Goal: Task Accomplishment & Management: Manage account settings

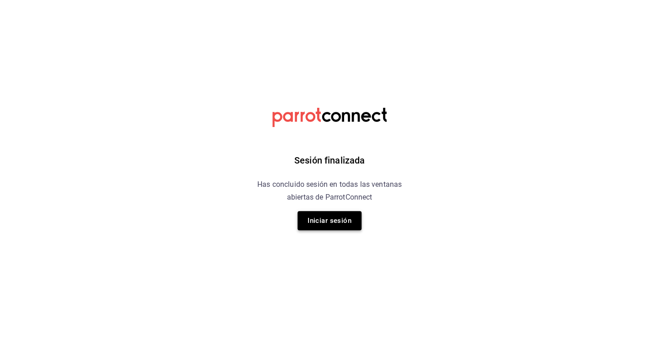
click at [357, 216] on button "Iniciar sesión" at bounding box center [329, 220] width 64 height 19
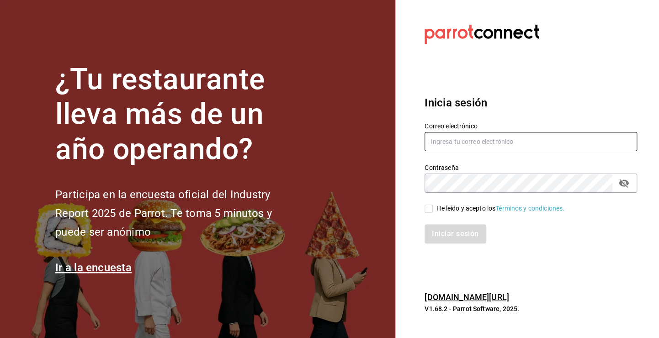
type input "fernando@alltrade.mx"
click at [434, 209] on span "He leído y acepto los Términos y condiciones." at bounding box center [499, 209] width 132 height 10
click at [433, 209] on input "He leído y acepto los Términos y condiciones." at bounding box center [428, 209] width 8 height 8
checkbox input "true"
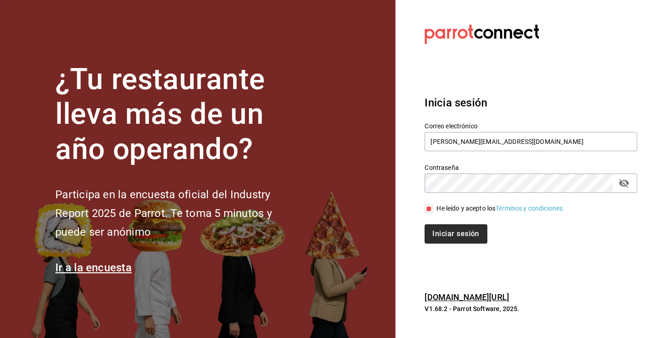
click at [456, 237] on button "Iniciar sesión" at bounding box center [455, 233] width 62 height 19
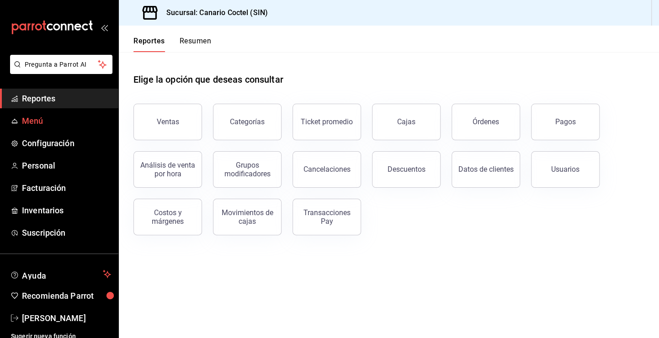
click at [48, 126] on span "Menú" at bounding box center [66, 121] width 89 height 12
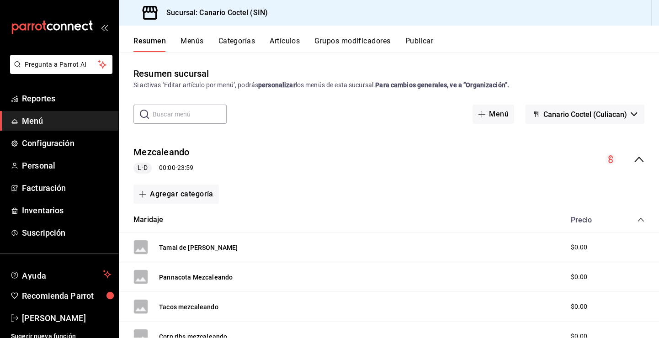
click at [288, 40] on button "Artículos" at bounding box center [285, 45] width 30 height 16
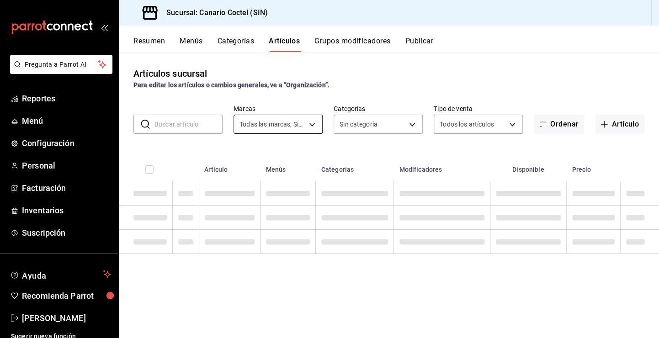
type input "1961613a-9f1c-4786-8348-f9f968c787d0"
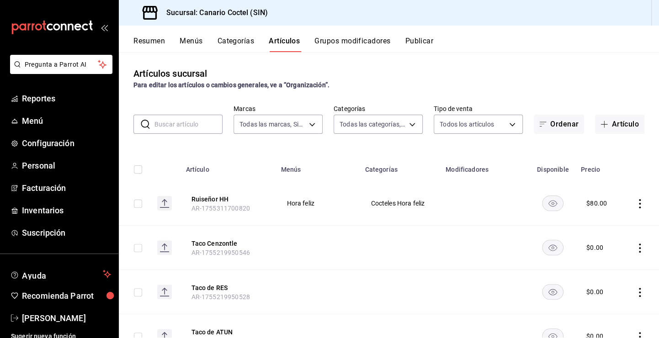
type input "821ecf96-3d3d-4297-9a03-f5a9e676b0d7,32467846-ab37-4566-a41a-310ce2c6657d,6894d…"
click at [189, 38] on button "Menús" at bounding box center [191, 45] width 23 height 16
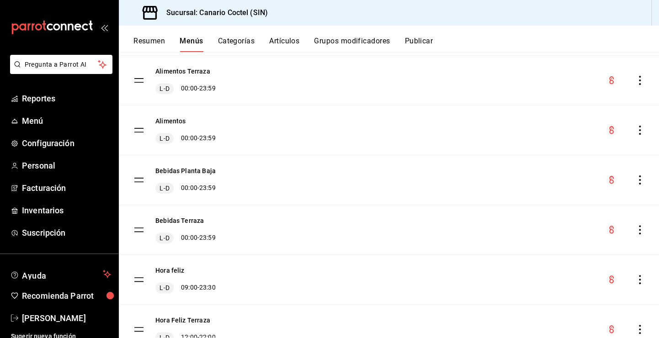
scroll to position [153, 0]
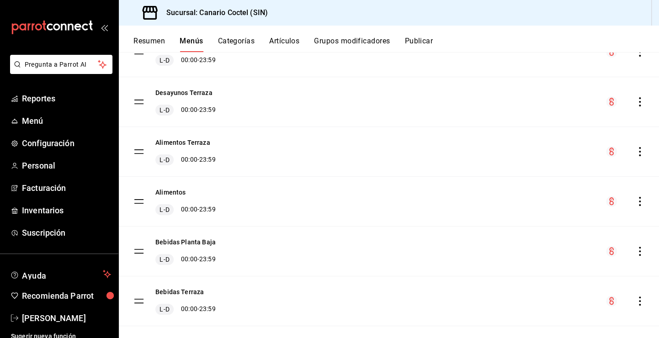
click at [235, 42] on button "Categorías" at bounding box center [236, 45] width 37 height 16
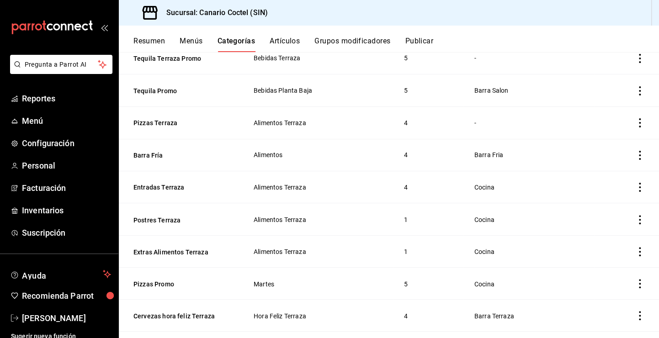
scroll to position [771, 0]
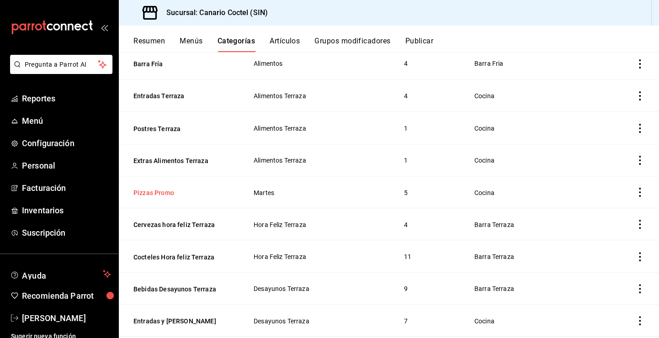
click at [175, 192] on button "Pizzas Promo" at bounding box center [178, 192] width 91 height 9
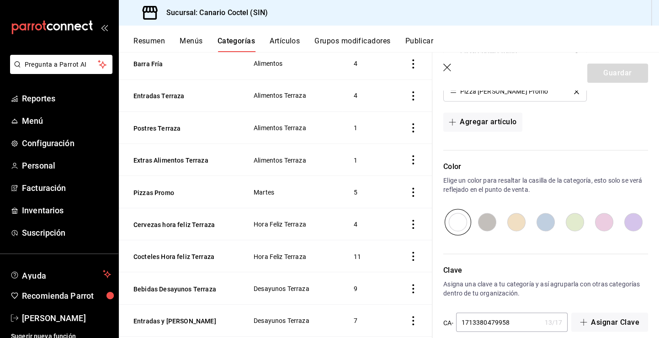
scroll to position [581, 0]
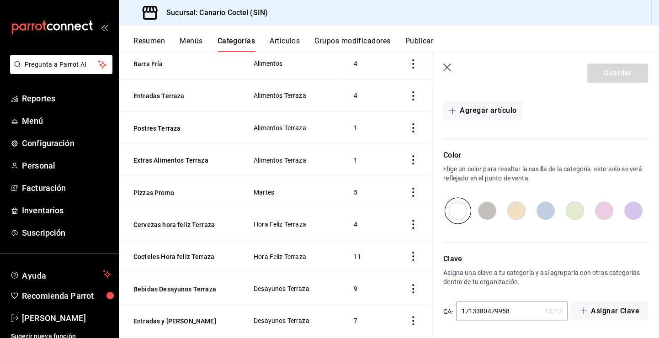
drag, startPoint x: 447, startPoint y: 69, endPoint x: 373, endPoint y: 154, distance: 112.7
click at [447, 69] on icon "button" at bounding box center [447, 68] width 9 height 9
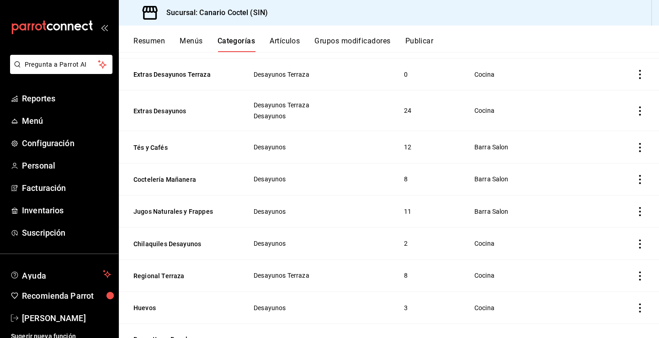
scroll to position [1285, 0]
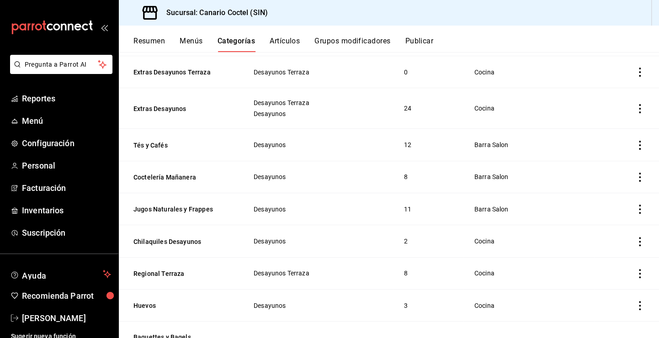
click at [289, 46] on button "Artículos" at bounding box center [285, 45] width 30 height 16
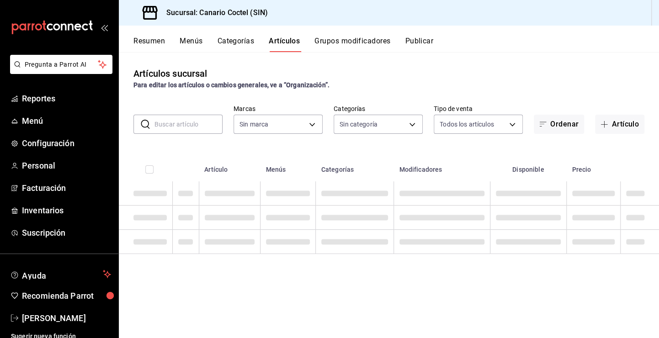
type input "1961613a-9f1c-4786-8348-f9f968c787d0"
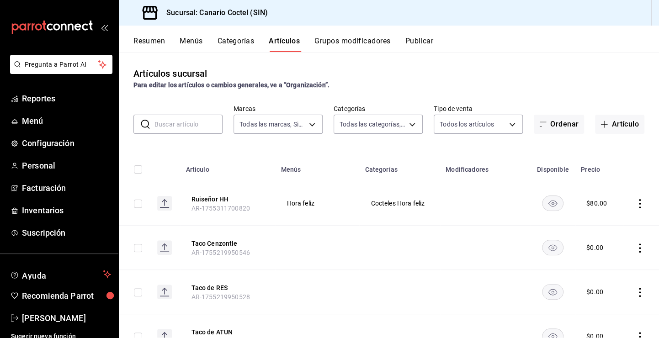
type input "821ecf96-3d3d-4297-9a03-f5a9e676b0d7,32467846-ab37-4566-a41a-310ce2c6657d,6894d…"
click at [205, 122] on input "text" at bounding box center [188, 124] width 68 height 18
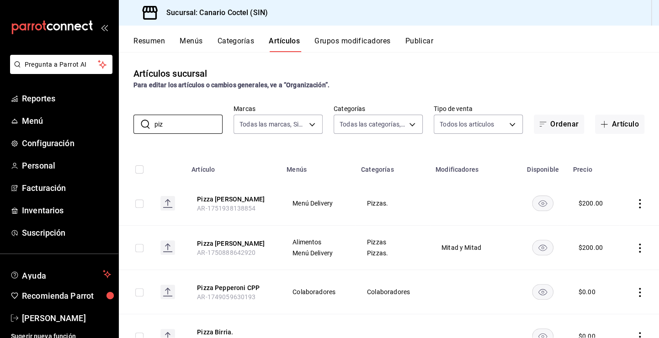
type input "piz"
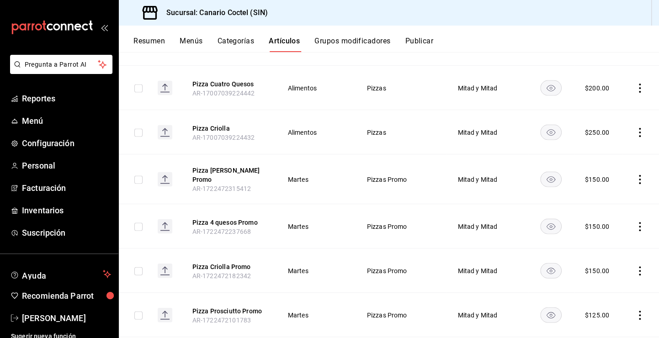
scroll to position [853, 0]
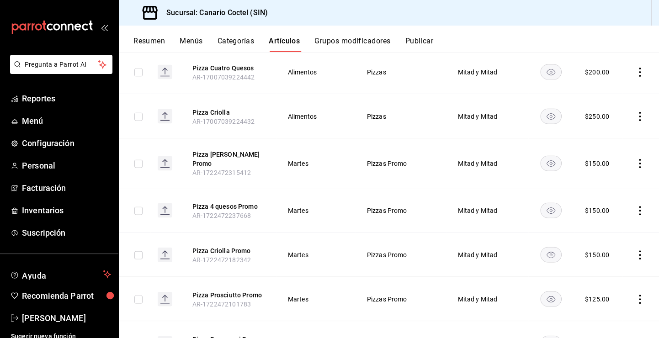
click at [635, 163] on icon "actions" at bounding box center [639, 163] width 9 height 9
click at [645, 152] on div at bounding box center [329, 169] width 659 height 338
click at [238, 154] on button "Pizza [PERSON_NAME] Promo" at bounding box center [228, 158] width 73 height 18
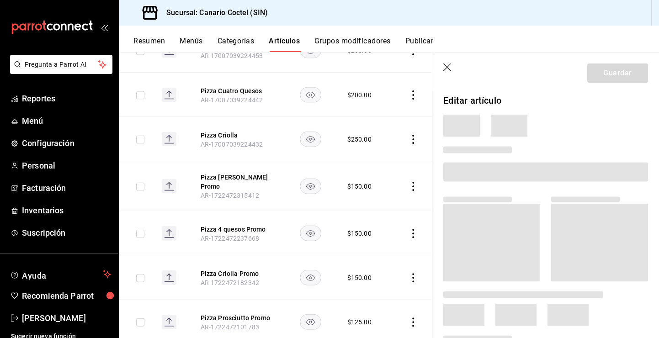
scroll to position [846, 0]
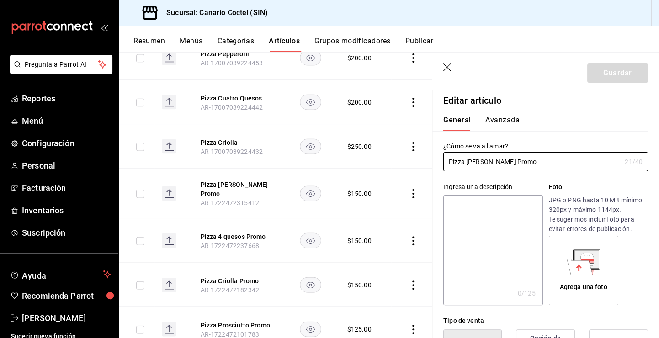
type input "$150.00"
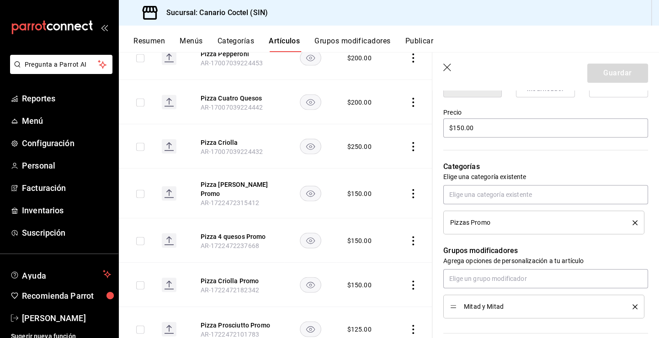
scroll to position [274, 0]
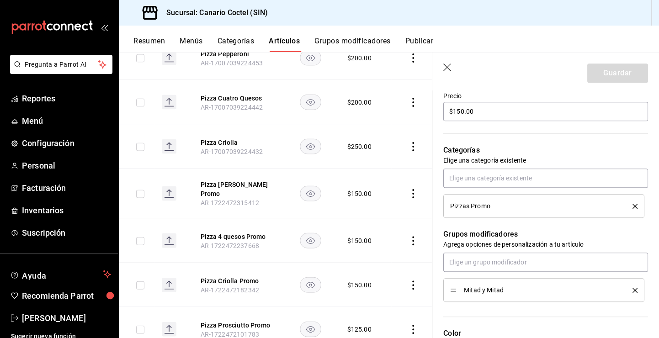
click at [192, 48] on button "Menús" at bounding box center [191, 45] width 23 height 16
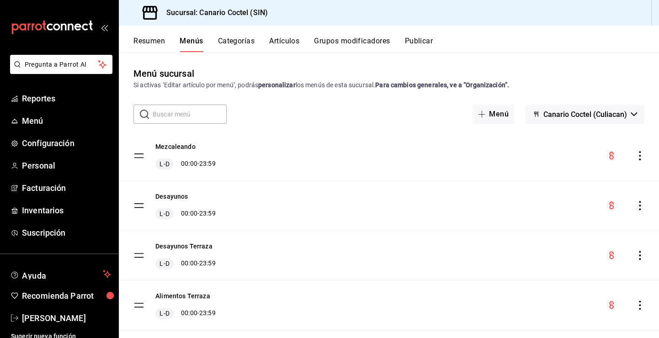
click at [243, 46] on button "Categorías" at bounding box center [236, 45] width 37 height 16
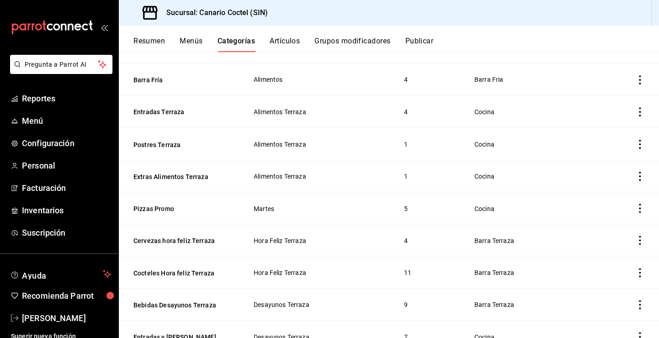
scroll to position [771, 0]
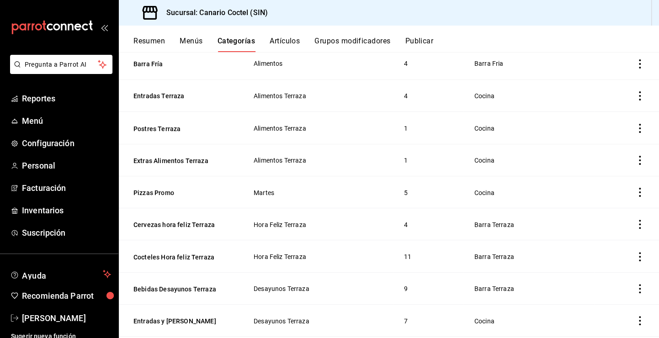
click at [638, 196] on td "categoriesTable" at bounding box center [626, 192] width 64 height 32
click at [635, 193] on icon "actions" at bounding box center [639, 192] width 9 height 9
drag, startPoint x: 603, startPoint y: 216, endPoint x: 589, endPoint y: 208, distance: 15.5
click at [602, 216] on span "Editar" at bounding box center [605, 214] width 24 height 10
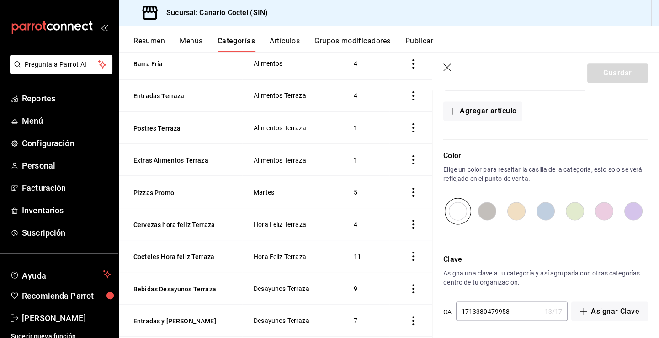
scroll to position [581, 0]
drag, startPoint x: 453, startPoint y: 72, endPoint x: 275, endPoint y: 53, distance: 178.6
click at [453, 72] on header "Guardar" at bounding box center [545, 71] width 227 height 37
click at [154, 42] on button "Resumen" at bounding box center [149, 45] width 32 height 16
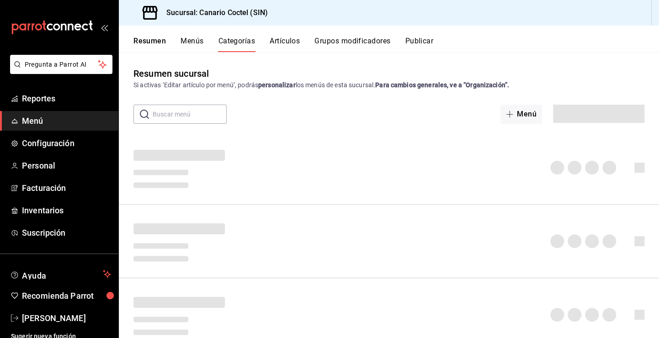
click at [198, 47] on button "Menús" at bounding box center [191, 45] width 23 height 16
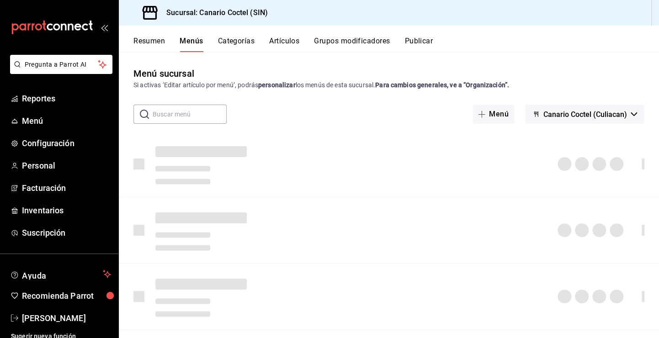
click at [204, 114] on input "text" at bounding box center [190, 114] width 74 height 18
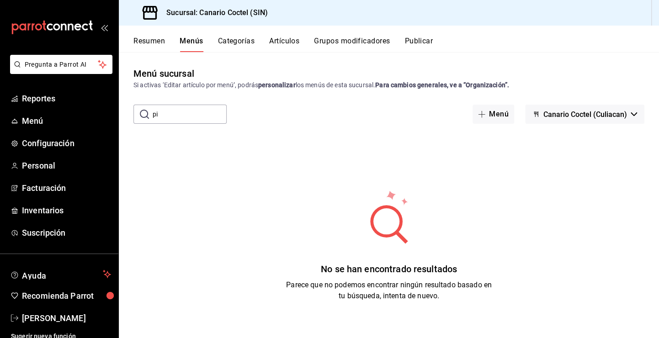
type input "p"
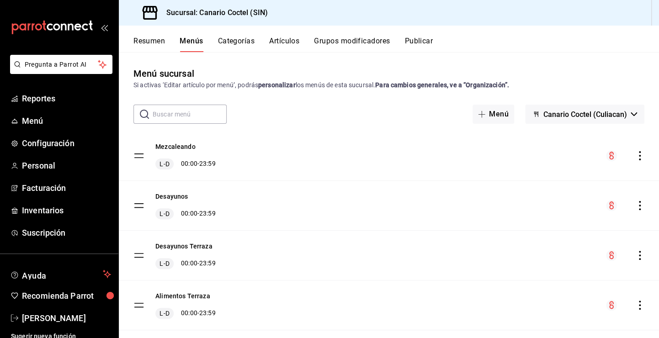
click at [243, 44] on button "Categorías" at bounding box center [236, 45] width 37 height 16
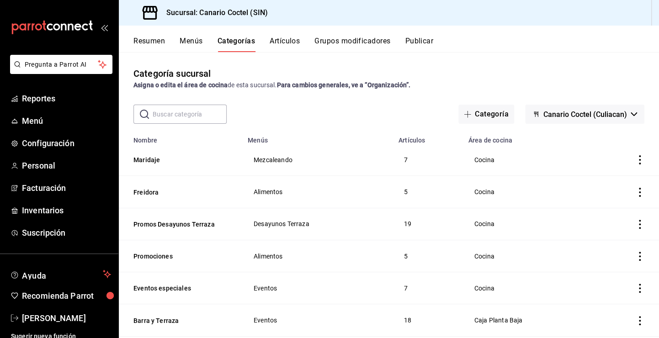
click at [212, 112] on input "text" at bounding box center [190, 114] width 74 height 18
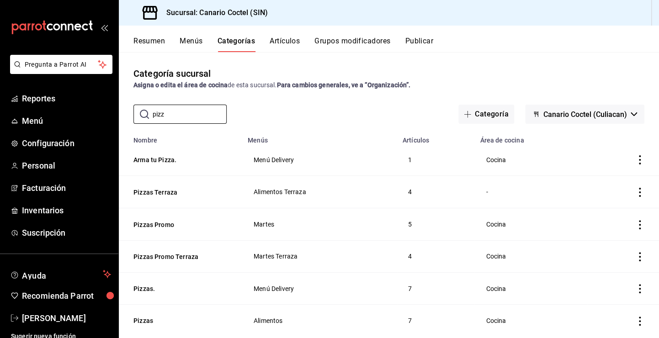
type input "pizz"
click at [264, 229] on td "Martes" at bounding box center [319, 224] width 155 height 32
click at [264, 223] on span "Martes" at bounding box center [320, 224] width 132 height 6
click at [635, 226] on icon "actions" at bounding box center [639, 224] width 9 height 9
click at [612, 249] on span "Editar" at bounding box center [605, 246] width 24 height 10
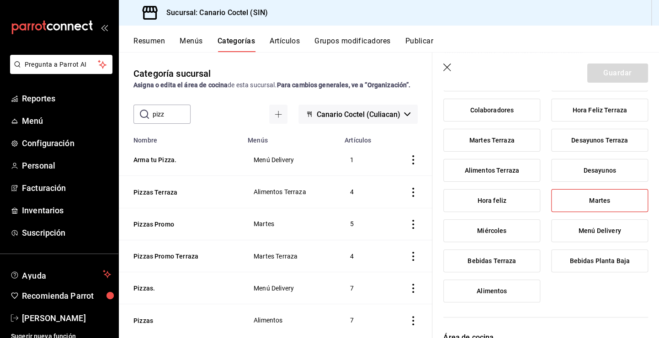
scroll to position [137, 0]
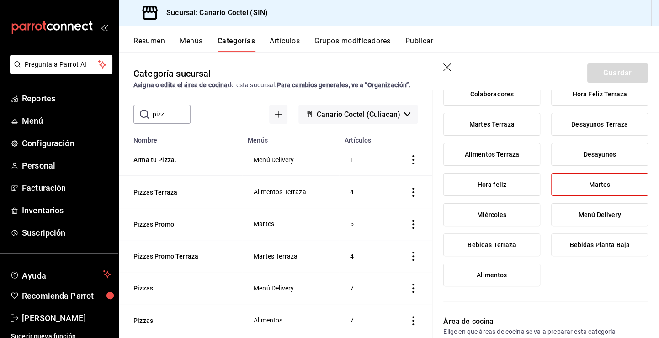
click at [613, 184] on label "Martes" at bounding box center [599, 185] width 96 height 22
click at [0, 0] on input "Martes" at bounding box center [0, 0] width 0 height 0
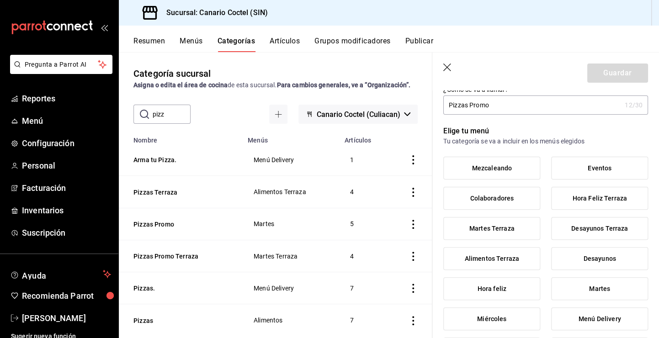
scroll to position [0, 0]
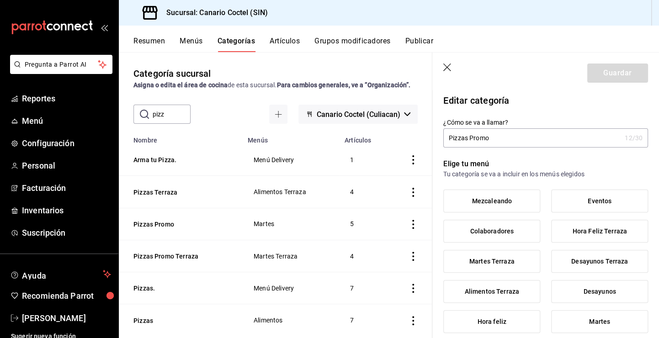
click at [621, 315] on label "Martes" at bounding box center [599, 322] width 96 height 22
click at [0, 0] on input "Martes" at bounding box center [0, 0] width 0 height 0
click at [190, 46] on button "Menús" at bounding box center [191, 45] width 23 height 16
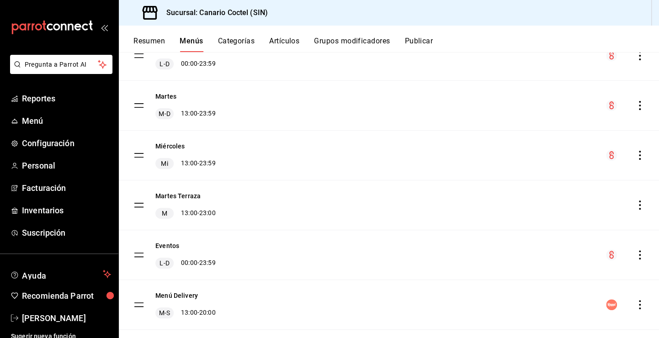
scroll to position [565, 0]
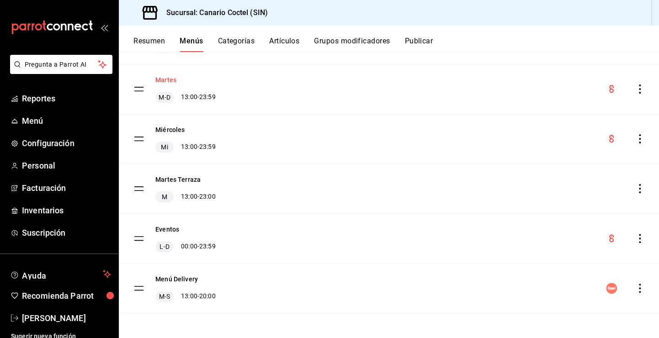
click at [167, 79] on button "Martes" at bounding box center [165, 79] width 21 height 9
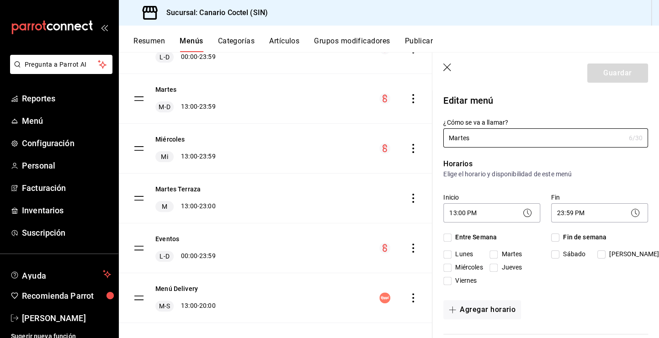
checkbox input "true"
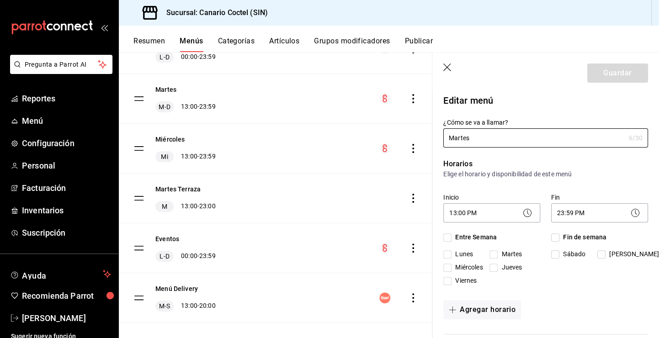
checkbox input "true"
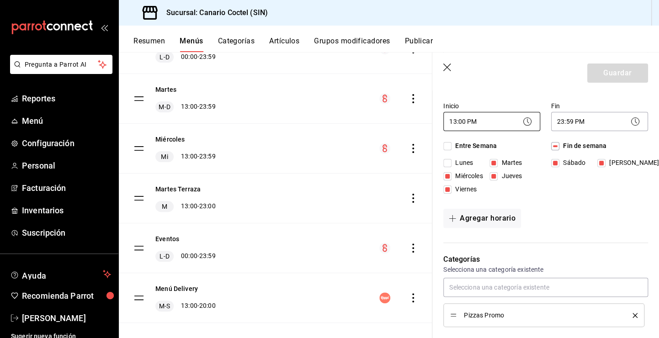
scroll to position [137, 0]
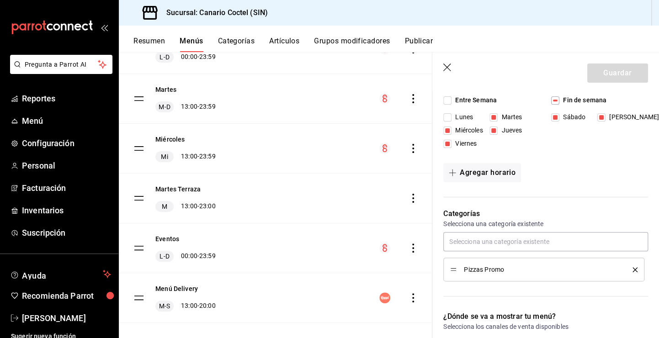
click at [451, 118] on input "Lunes" at bounding box center [447, 117] width 8 height 8
checkbox input "true"
click at [493, 114] on input "Martes" at bounding box center [493, 117] width 8 height 8
checkbox input "false"
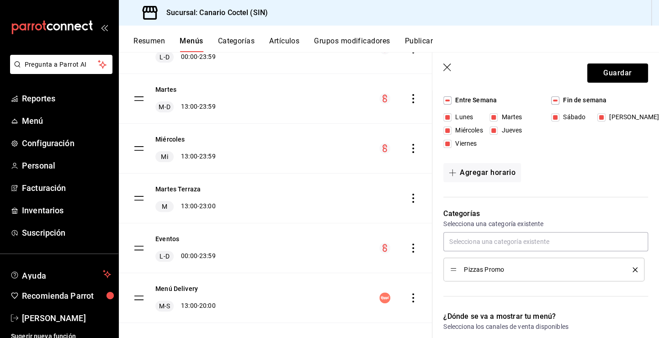
checkbox input "false"
click at [450, 129] on input "Miércoles" at bounding box center [447, 131] width 8 height 8
checkbox input "false"
click at [454, 144] on span "Viernes" at bounding box center [463, 144] width 25 height 10
click at [451, 144] on input "Viernes" at bounding box center [447, 144] width 8 height 8
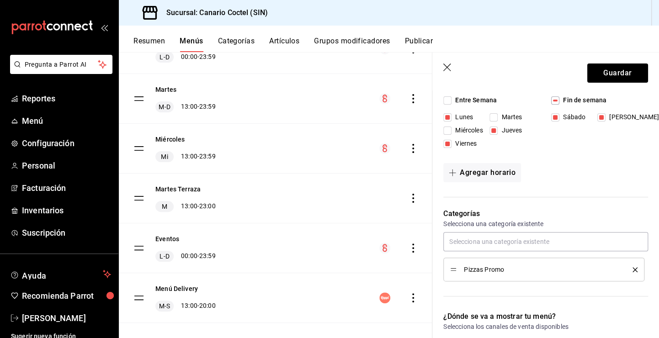
checkbox input "false"
click at [554, 116] on input "Sábado" at bounding box center [555, 117] width 8 height 8
checkbox input "false"
click at [597, 112] on label "[PERSON_NAME]" at bounding box center [619, 117] width 44 height 10
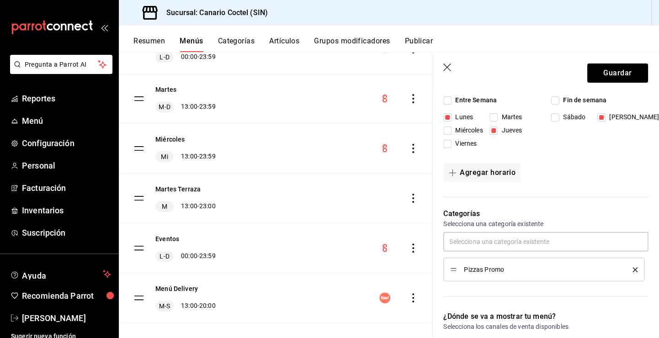
click at [597, 113] on input "[PERSON_NAME]" at bounding box center [601, 117] width 8 height 8
checkbox input "false"
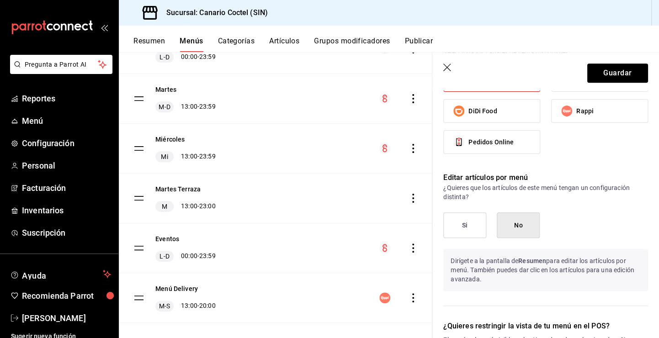
scroll to position [320, 0]
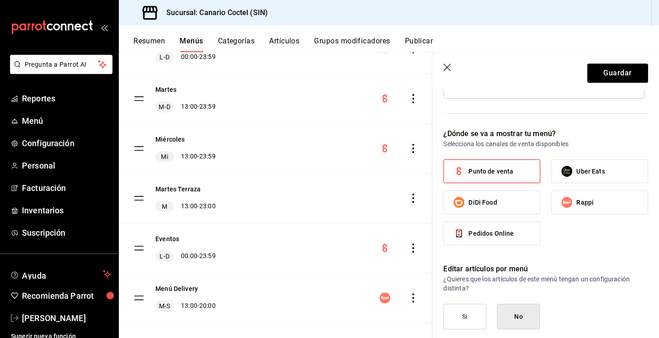
click at [590, 201] on label "Rappi" at bounding box center [599, 202] width 96 height 23
click at [576, 201] on input "Rappi" at bounding box center [566, 202] width 19 height 19
checkbox input "true"
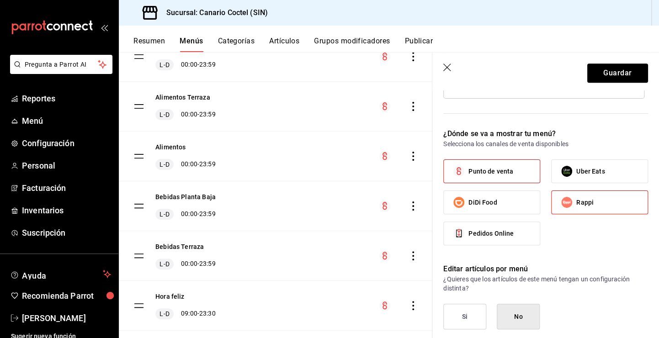
scroll to position [26, 0]
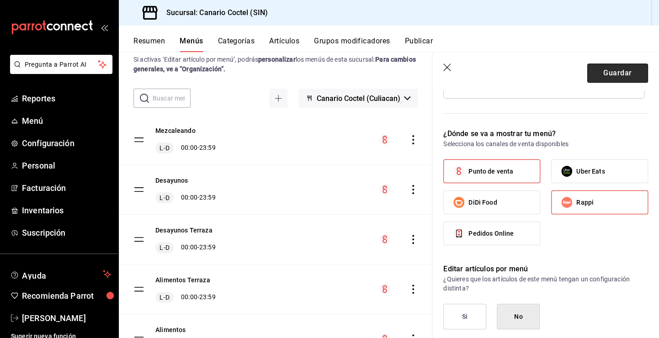
click at [631, 74] on button "Guardar" at bounding box center [617, 73] width 61 height 19
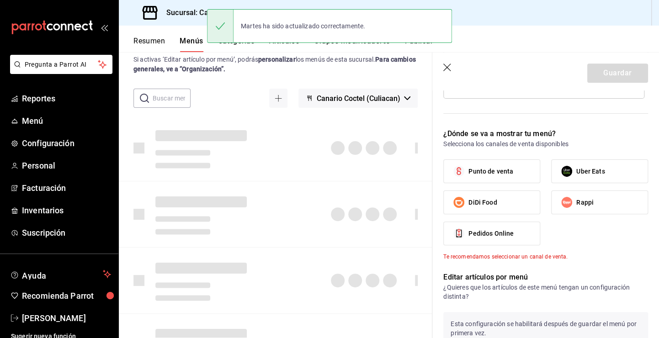
checkbox input "false"
type input "1755553728432"
